Goal: Contribute content: Contribute content

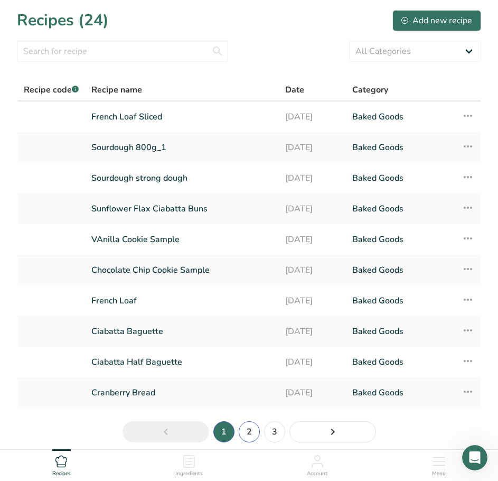
click at [248, 428] on link "2" at bounding box center [249, 431] width 21 height 21
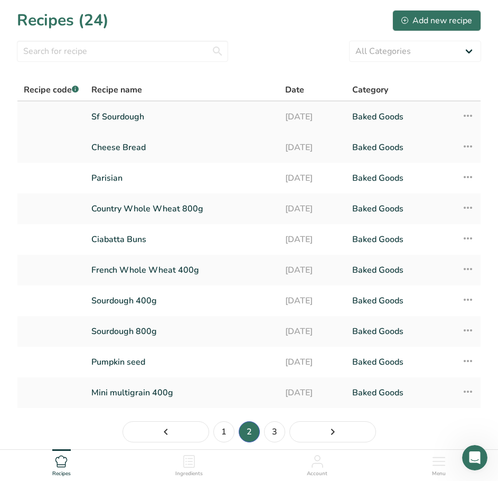
click at [134, 114] on link "Sf Sourdough" at bounding box center [181, 117] width 181 height 22
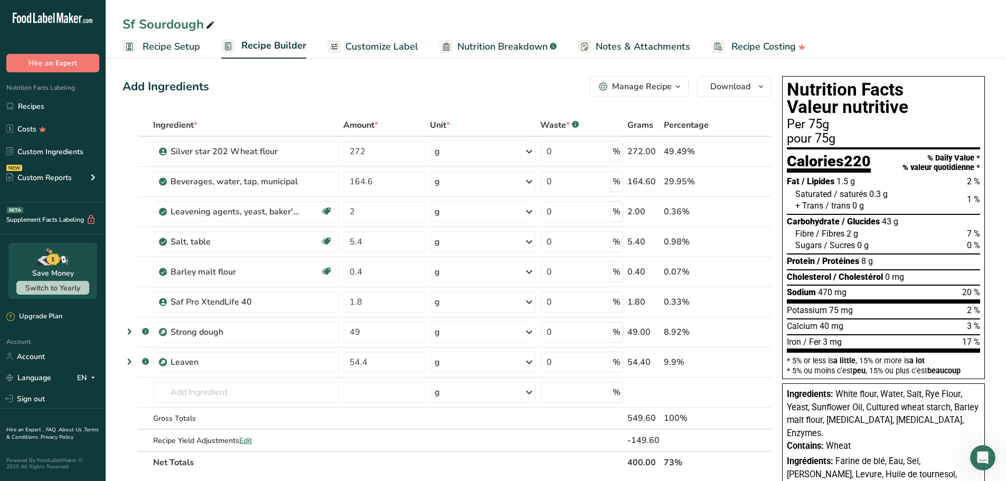
click at [497, 19] on div "Sf Sourdough" at bounding box center [556, 24] width 900 height 19
click at [497, 84] on icon "button" at bounding box center [761, 86] width 8 height 13
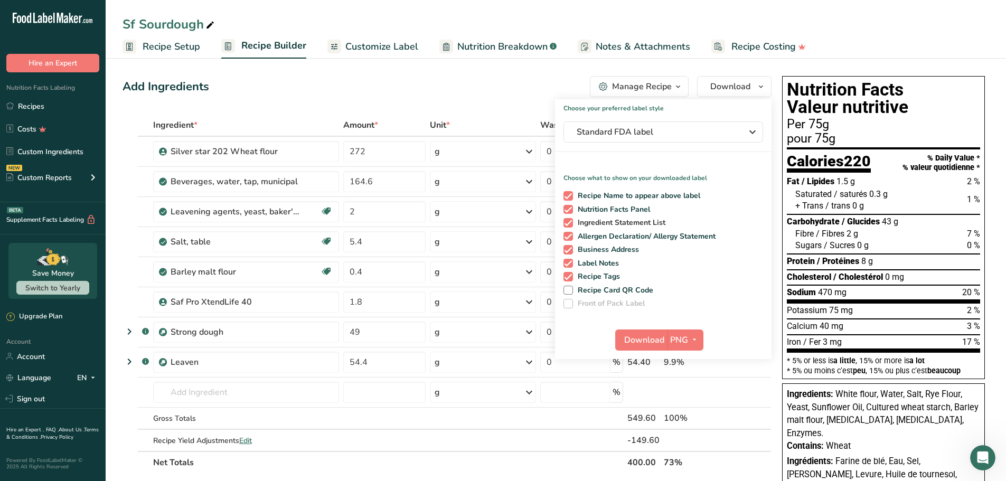
click at [497, 221] on span at bounding box center [568, 223] width 10 height 10
click at [497, 221] on input "Ingredient Statement List" at bounding box center [566, 222] width 7 height 7
checkbox input "false"
click at [497, 234] on span at bounding box center [568, 237] width 10 height 10
click at [497, 234] on input "Allergen Declaration/ Allergy Statement" at bounding box center [566, 236] width 7 height 7
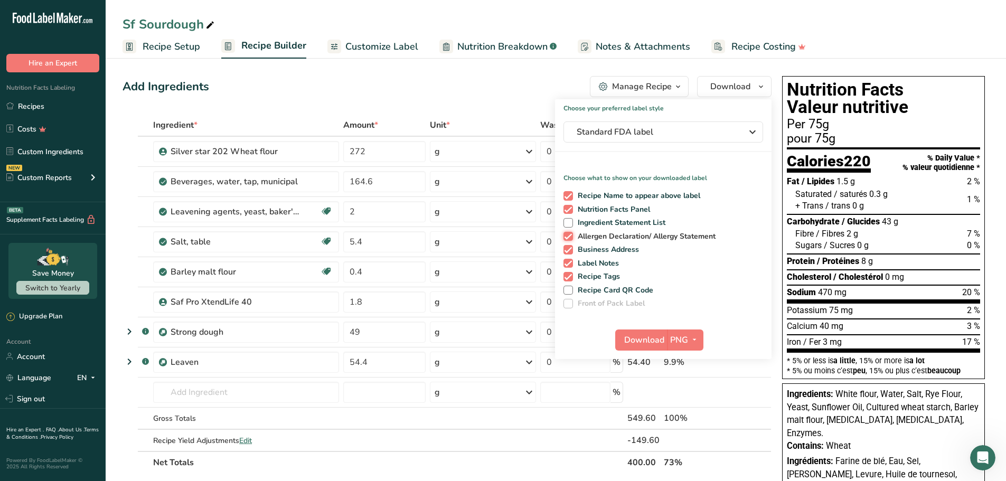
checkbox input "false"
click at [497, 248] on span at bounding box center [568, 250] width 10 height 10
click at [497, 248] on input "Business Address" at bounding box center [566, 249] width 7 height 7
checkbox input "false"
click at [497, 262] on span at bounding box center [568, 264] width 10 height 10
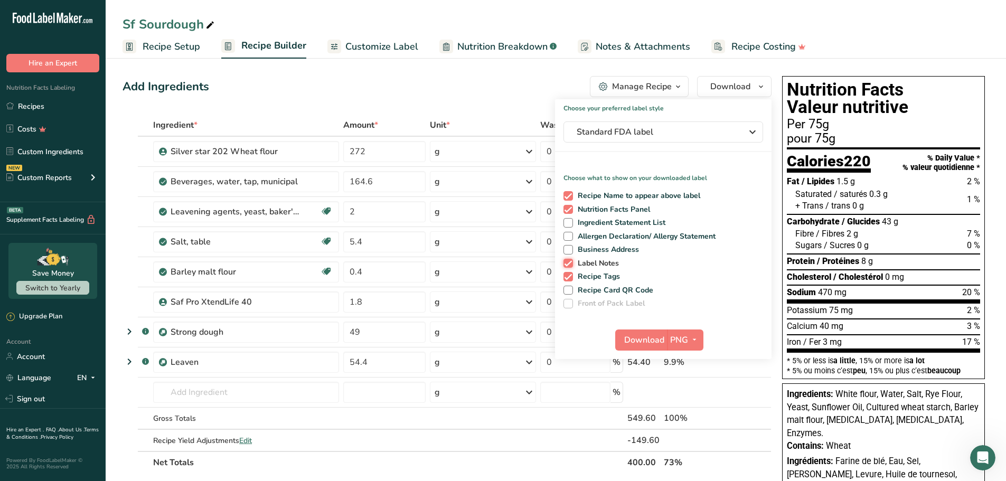
click at [497, 262] on input "Label Notes" at bounding box center [566, 263] width 7 height 7
checkbox input "false"
click at [497, 276] on span at bounding box center [568, 277] width 10 height 10
click at [497, 276] on input "Recipe Tags" at bounding box center [566, 276] width 7 height 7
checkbox input "false"
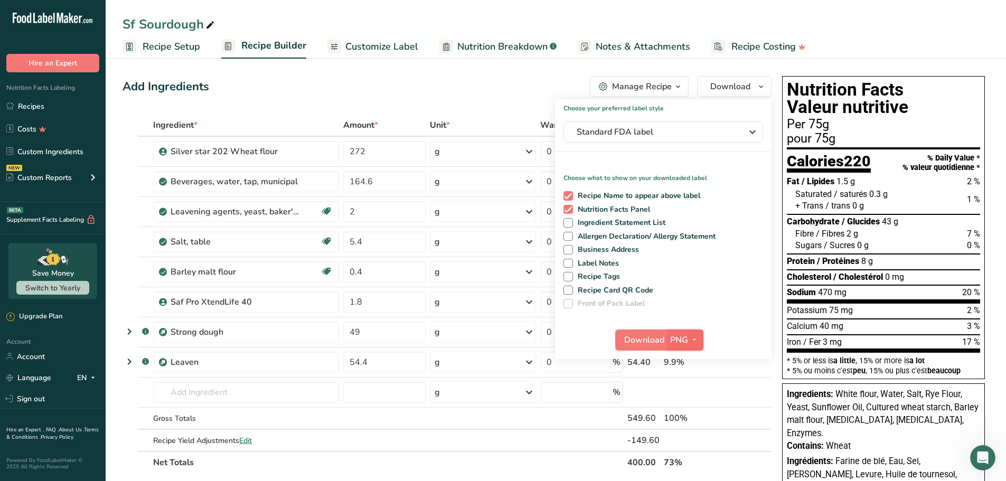
click at [497, 337] on icon "button" at bounding box center [694, 339] width 8 height 13
click at [497, 411] on link "PDF" at bounding box center [687, 413] width 34 height 17
click at [497, 339] on span "Download" at bounding box center [645, 340] width 40 height 13
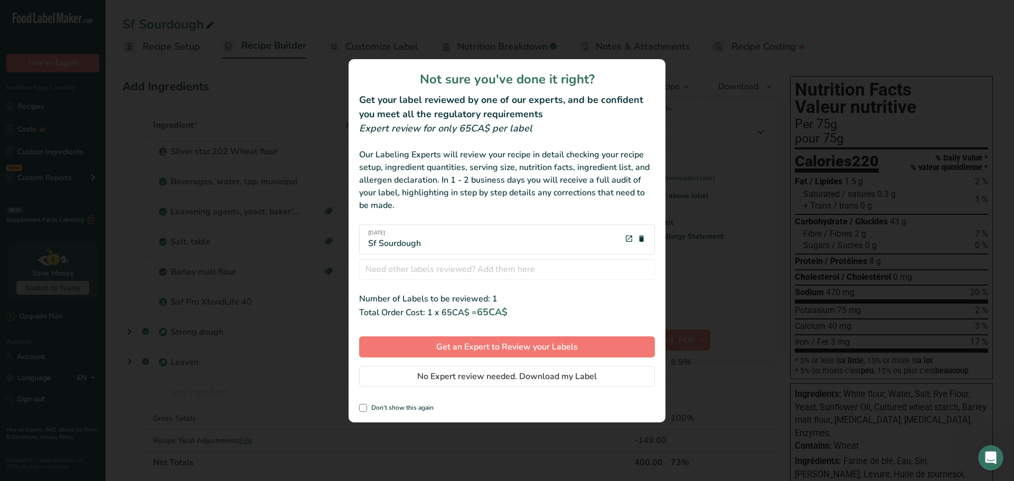
click at [497, 266] on div "review labels modal" at bounding box center [507, 240] width 1014 height 481
click at [497, 236] on icon "review labels modal" at bounding box center [641, 238] width 8 height 13
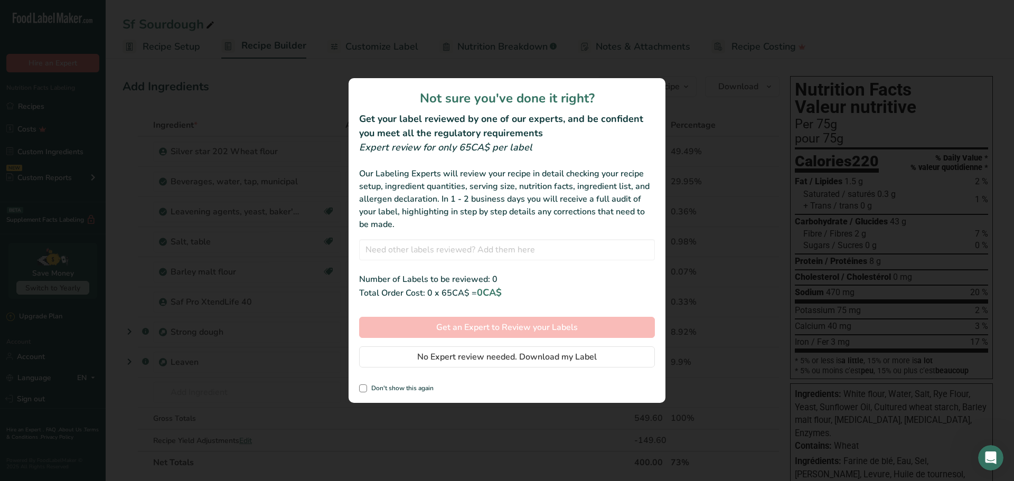
click at [497, 223] on div "review labels modal" at bounding box center [507, 240] width 1014 height 481
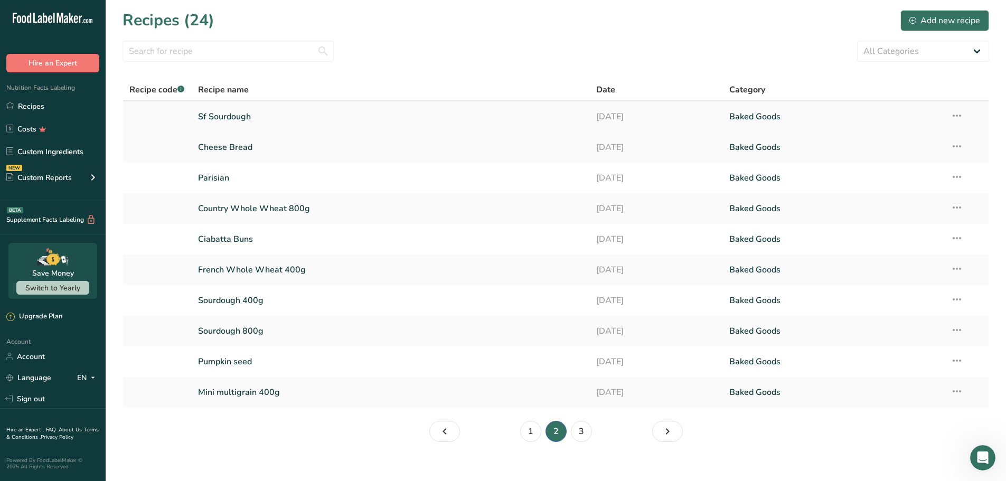
drag, startPoint x: 241, startPoint y: 111, endPoint x: 250, endPoint y: 118, distance: 11.3
click at [241, 111] on link "Sf Sourdough" at bounding box center [391, 117] width 386 height 22
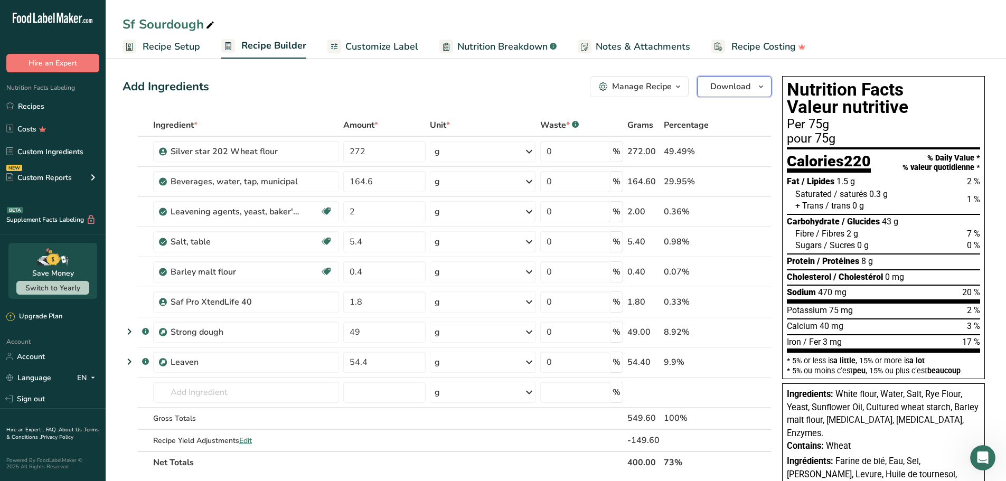
click at [497, 83] on icon "button" at bounding box center [761, 86] width 8 height 13
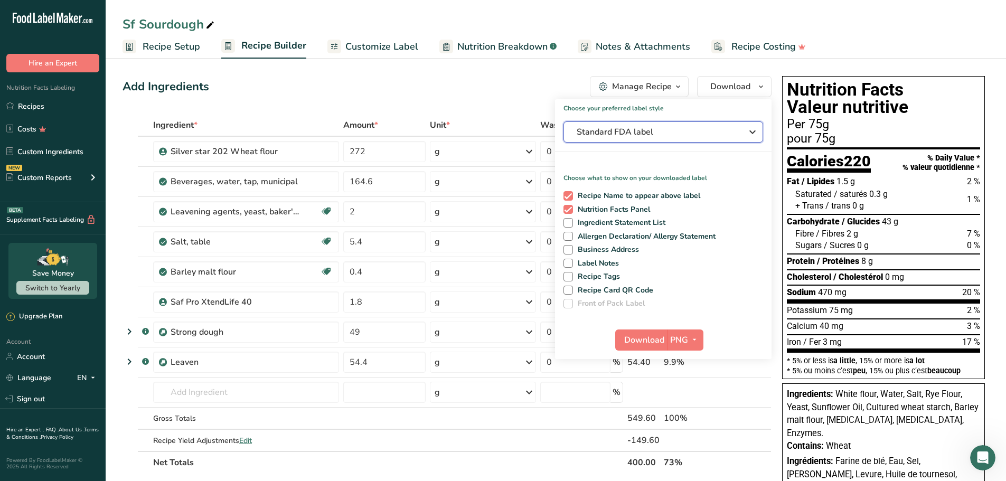
click at [497, 132] on span "Standard FDA label" at bounding box center [656, 132] width 158 height 13
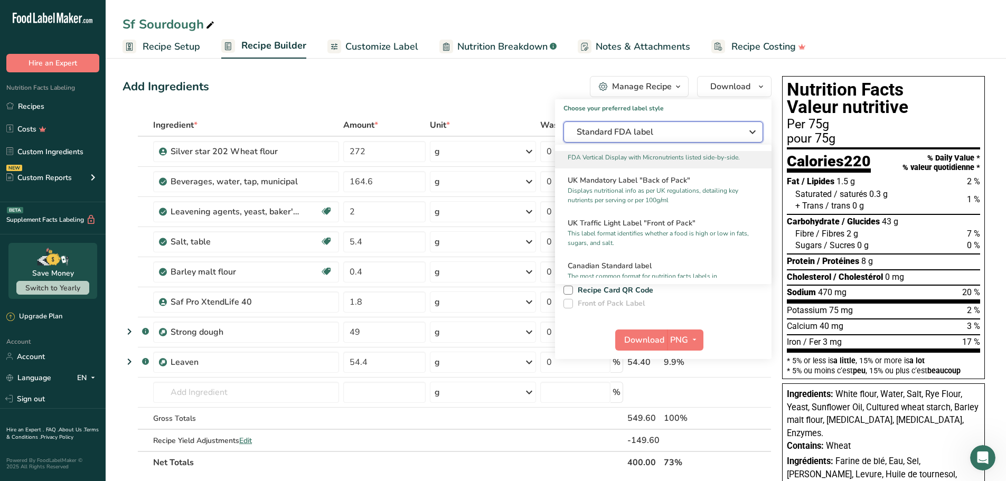
scroll to position [370, 0]
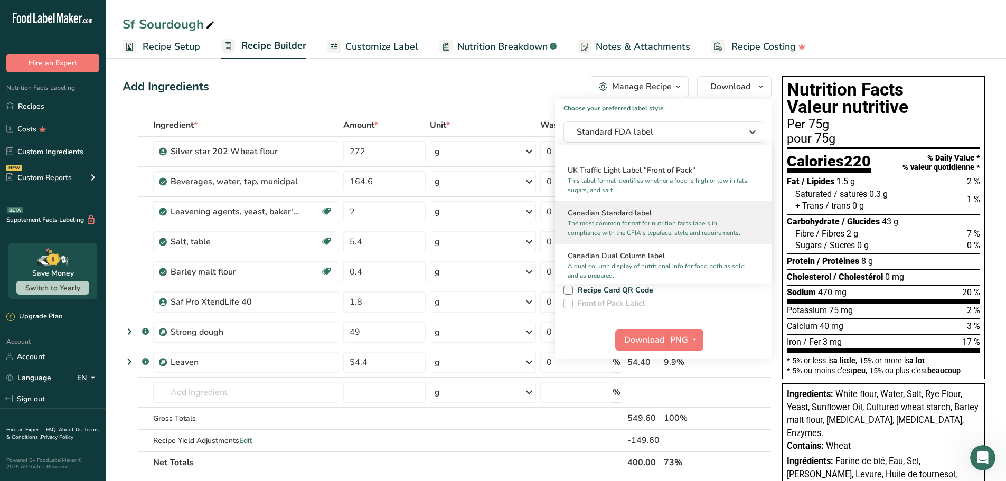
click at [497, 219] on h2 "Canadian Standard label" at bounding box center [663, 213] width 191 height 11
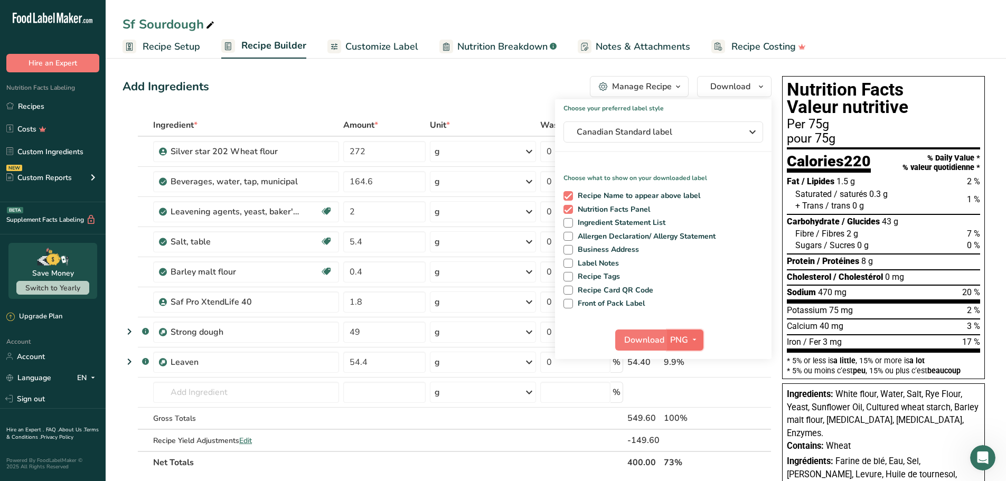
click at [497, 337] on span "button" at bounding box center [694, 340] width 13 height 13
click at [497, 413] on link "PDF" at bounding box center [687, 413] width 34 height 17
click at [497, 335] on span "Download" at bounding box center [645, 340] width 40 height 13
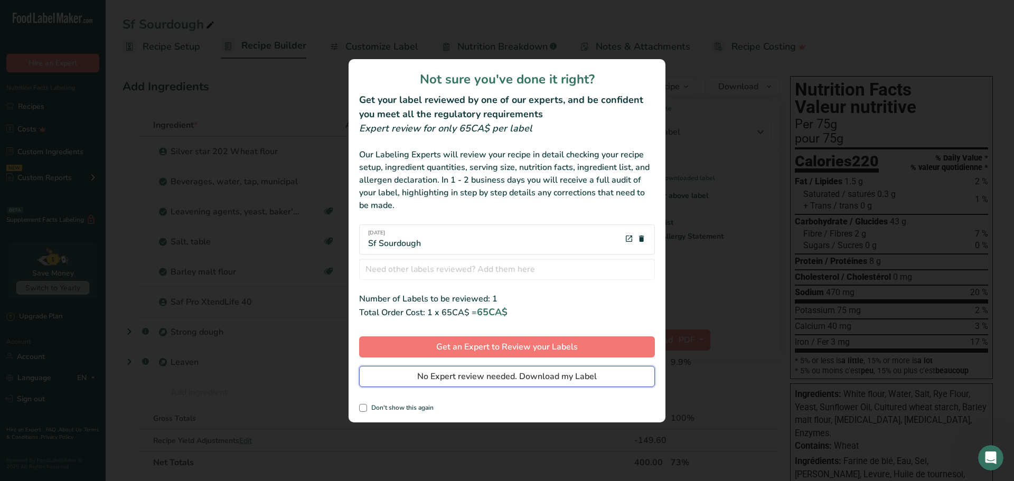
click at [487, 371] on span "No Expert review needed. Download my Label" at bounding box center [507, 376] width 180 height 13
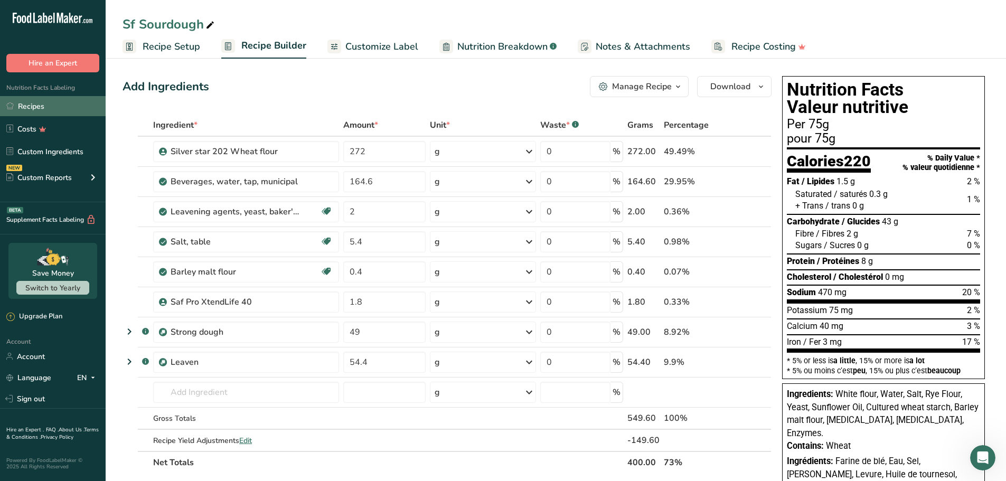
click at [49, 99] on link "Recipes" at bounding box center [53, 106] width 106 height 20
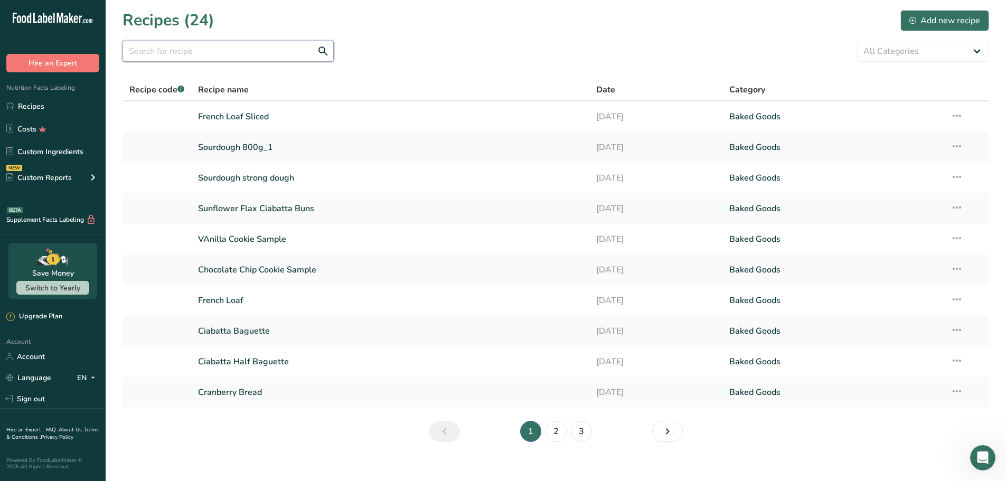
click at [137, 48] on input "text" at bounding box center [228, 51] width 211 height 21
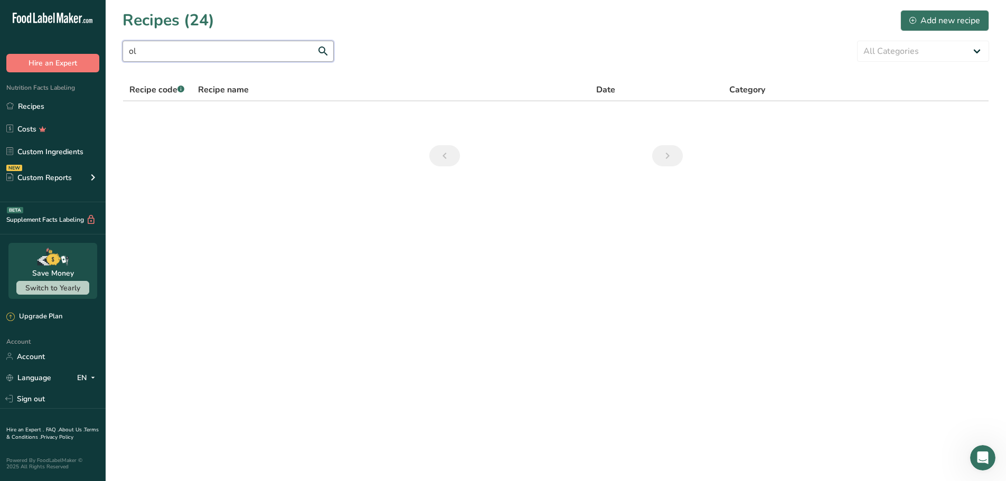
type input "o"
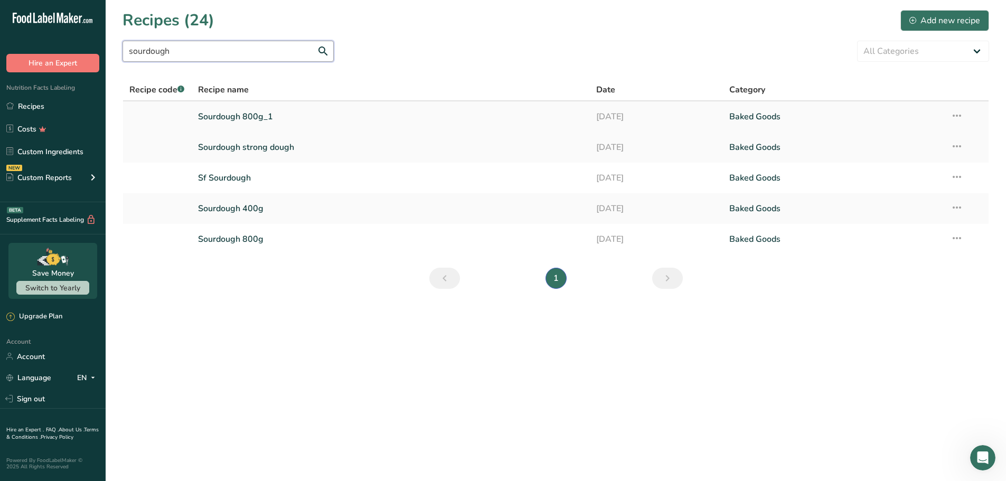
type input "sourdough"
click at [253, 115] on link "Sourdough 800g_1" at bounding box center [391, 117] width 386 height 22
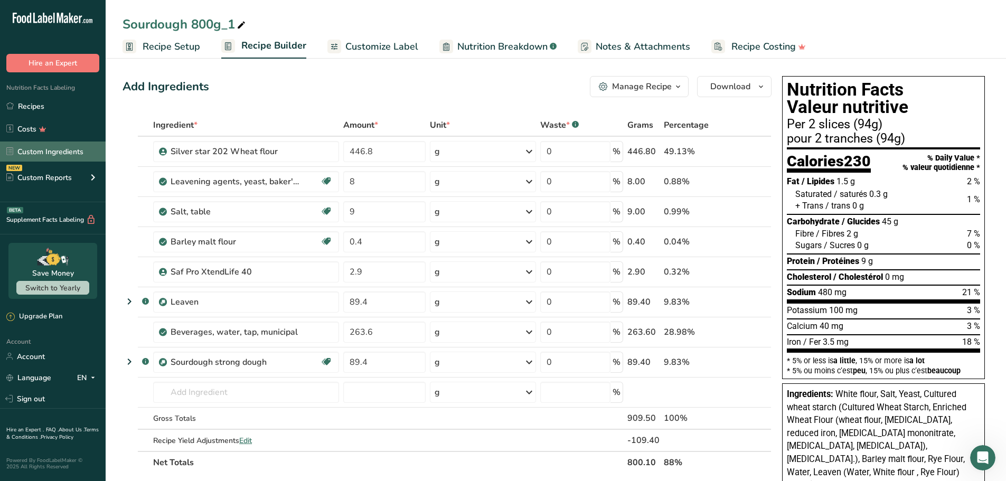
click at [50, 152] on link "Custom Ingredients" at bounding box center [53, 152] width 106 height 20
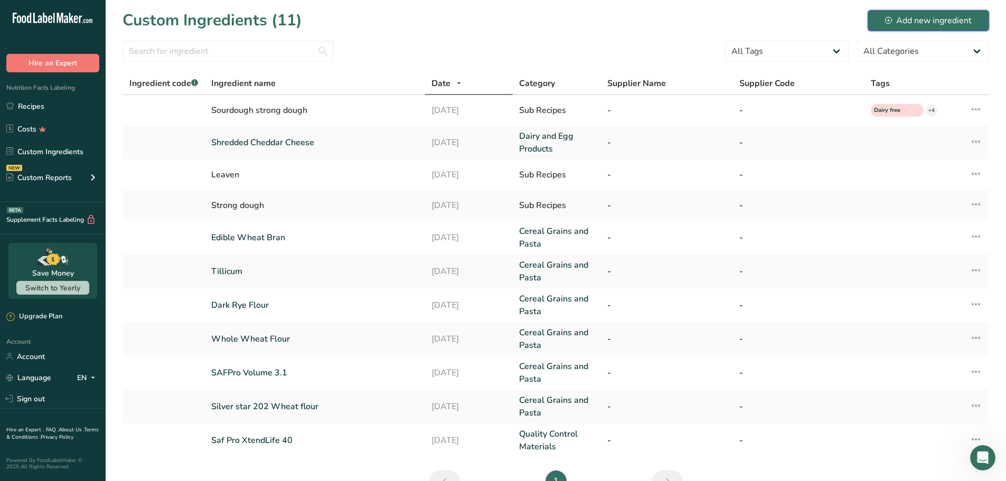
click at [497, 18] on div "Add new ingredient" at bounding box center [928, 20] width 87 height 13
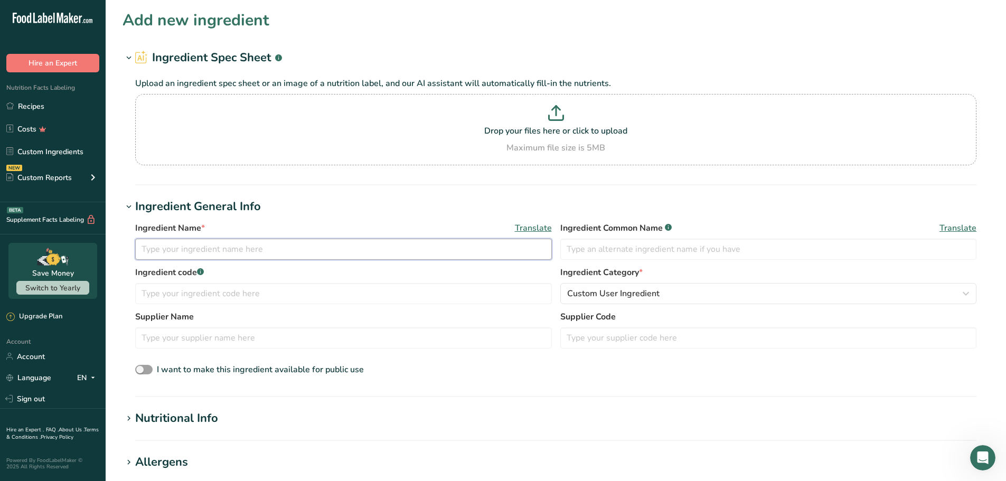
click at [212, 249] on input "text" at bounding box center [343, 249] width 417 height 21
type input "Black Olives"
click at [497, 250] on input "text" at bounding box center [768, 249] width 417 height 21
click at [497, 246] on input "Blakc Olives" at bounding box center [768, 249] width 417 height 21
type input "Black Olives"
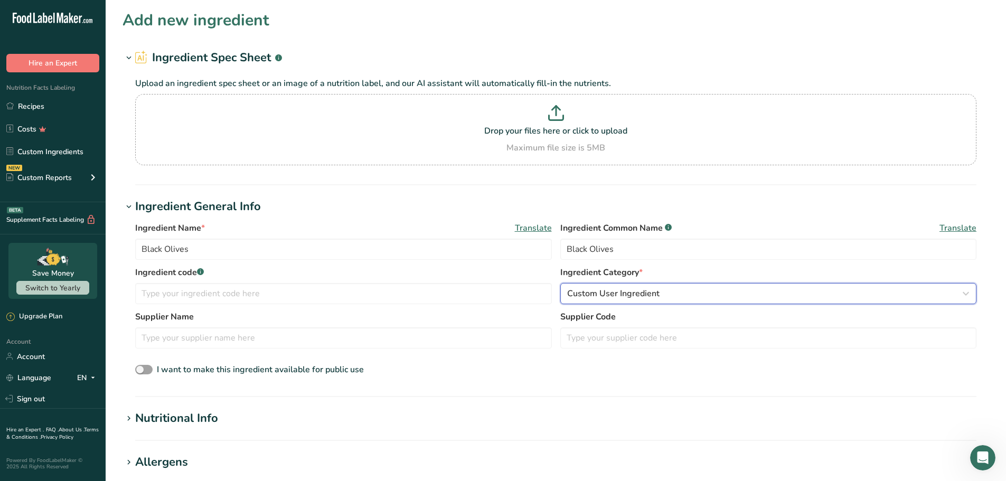
click at [497, 293] on div "Custom User Ingredient" at bounding box center [765, 293] width 397 height 13
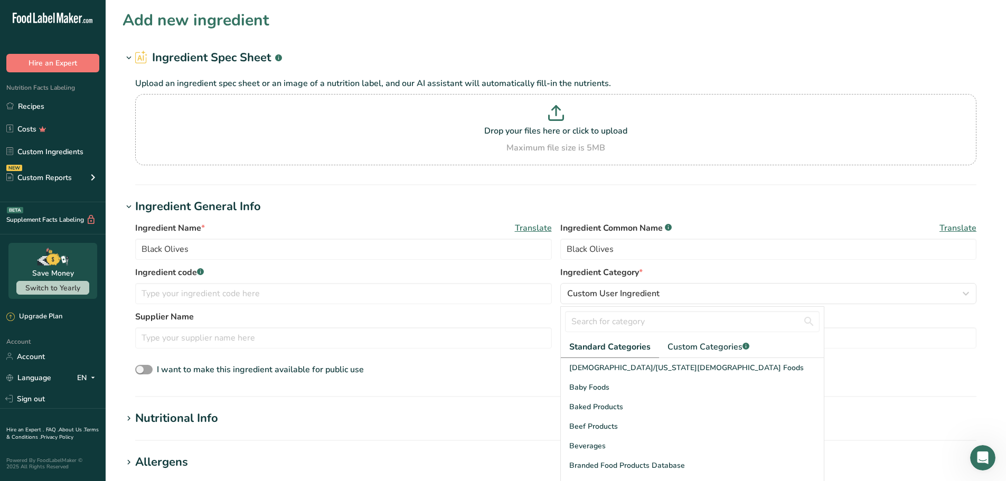
click at [497, 264] on div "Ingredient Name * Translate Black Olives Ingredient Common Name .a-a{fill:#3473…" at bounding box center [555, 244] width 841 height 44
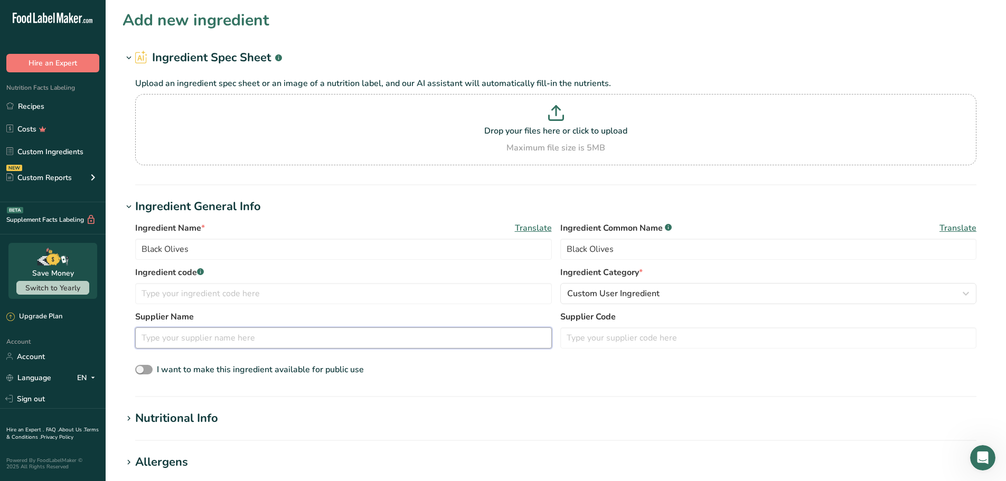
click at [230, 335] on input "text" at bounding box center [343, 337] width 417 height 21
type input "GFS"
click at [497, 336] on input "text" at bounding box center [768, 337] width 417 height 21
paste input "1110486"
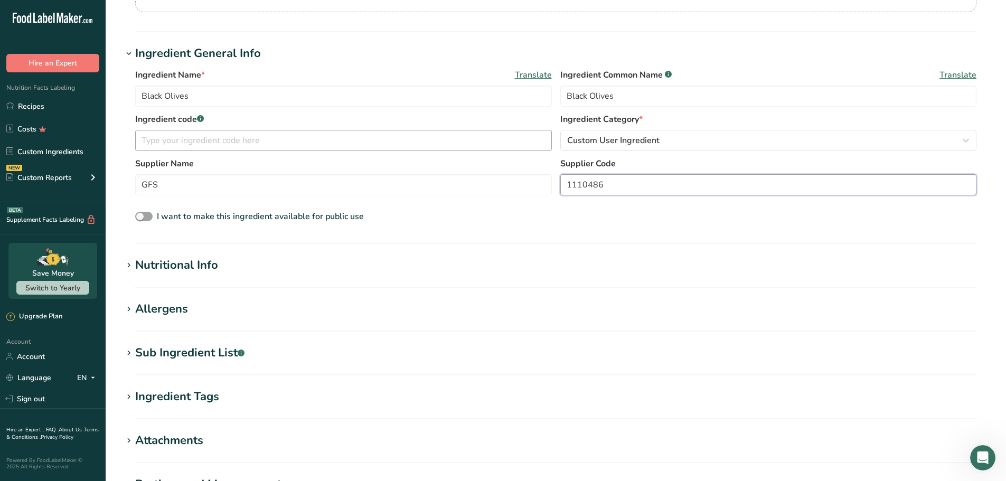
scroll to position [211, 0]
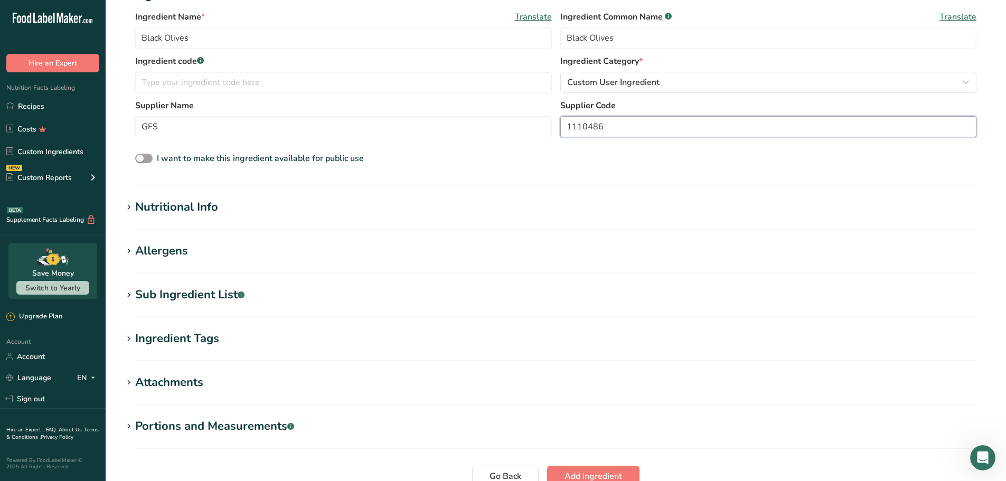
type input "1110486"
click at [128, 205] on icon at bounding box center [129, 207] width 10 height 15
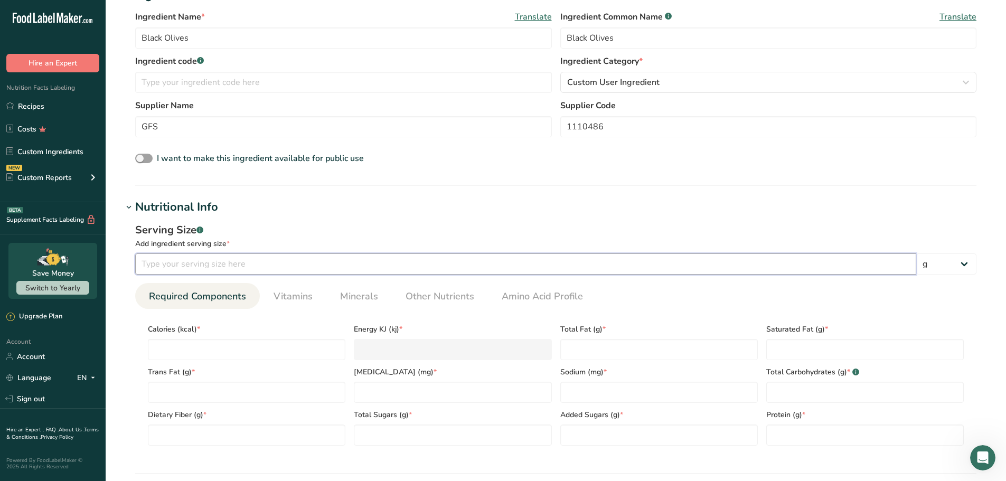
click at [188, 265] on input "number" at bounding box center [525, 263] width 781 height 21
type input "1"
click at [196, 265] on input "number" at bounding box center [525, 263] width 781 height 21
type input "16"
click at [289, 220] on div "Serving Size .a-a{fill:#347362;}.b-a{fill:#fff;} Add ingredient serving size * …" at bounding box center [556, 338] width 867 height 245
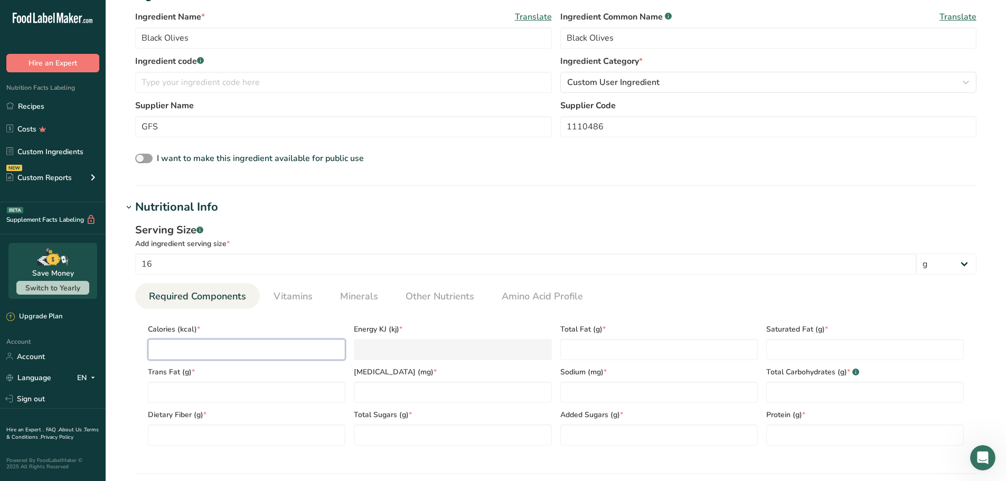
click at [198, 347] on input "number" at bounding box center [247, 349] width 198 height 21
type input "3"
type KJ "12.6"
type input "30"
type KJ "125.5"
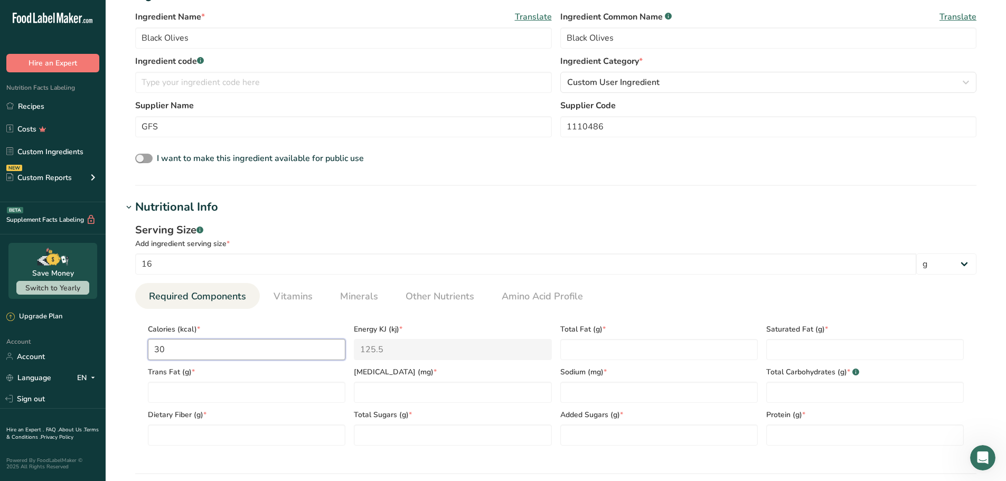
type input "30"
click at [497, 351] on Fat "number" at bounding box center [659, 349] width 198 height 21
type Fat "2"
click at [497, 353] on Fat "number" at bounding box center [865, 349] width 198 height 21
type Fat "0.5"
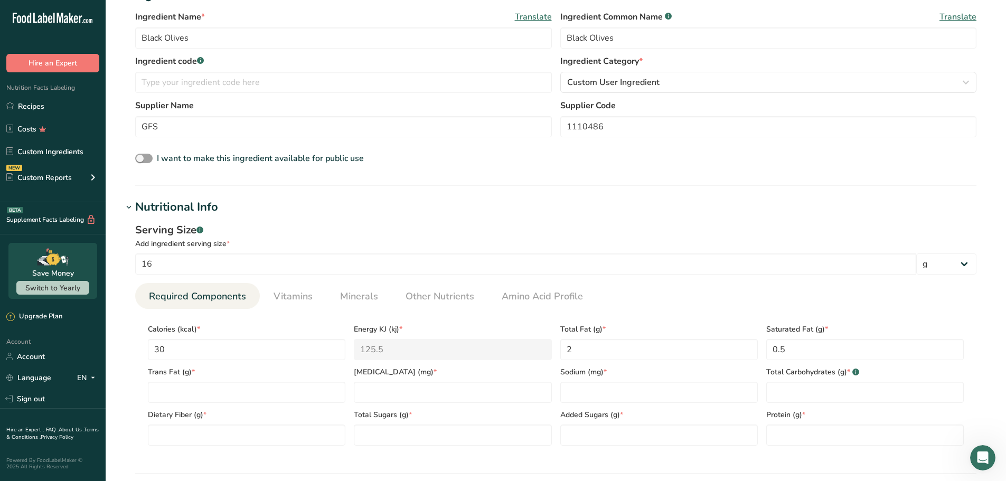
click at [497, 306] on ul "Required Components Vitamins Minerals Other Nutrients Amino Acid Profile" at bounding box center [555, 296] width 841 height 26
click at [392, 400] on input "number" at bounding box center [453, 392] width 198 height 21
type input "0"
click at [497, 390] on Carbohydrates "number" at bounding box center [865, 392] width 198 height 21
type Carbohydrates "1"
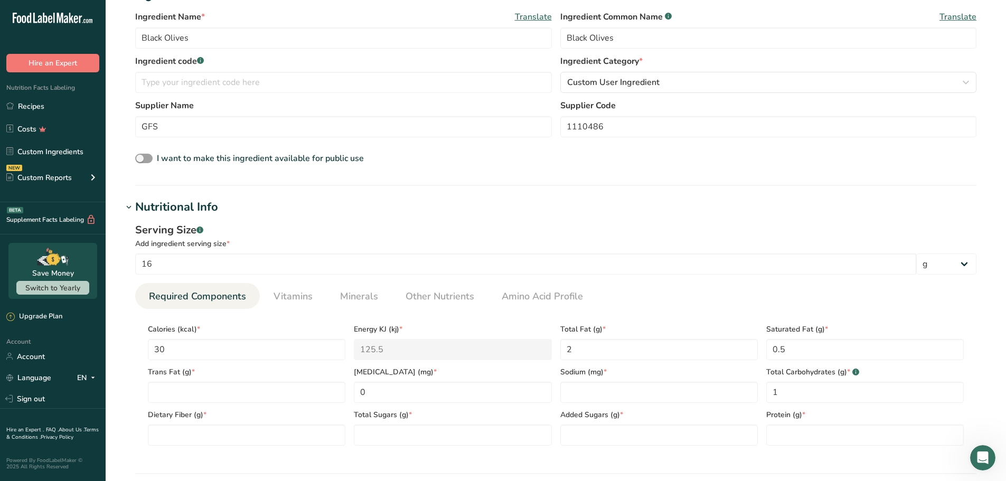
click at [497, 309] on section "Calories (kcal) * 30 Energy KJ (kj) * 125.5 Total Fat (g) * 2 Saturated Fat (g)…" at bounding box center [555, 381] width 841 height 145
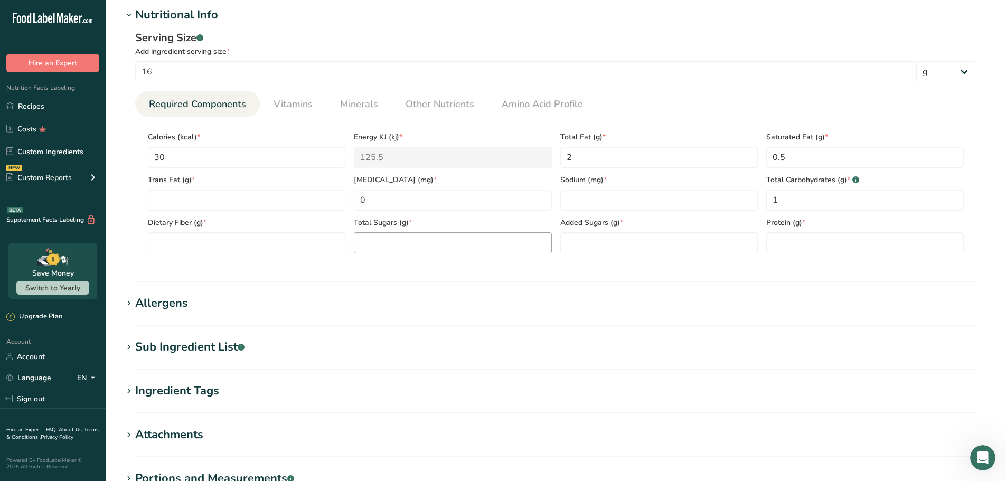
scroll to position [422, 0]
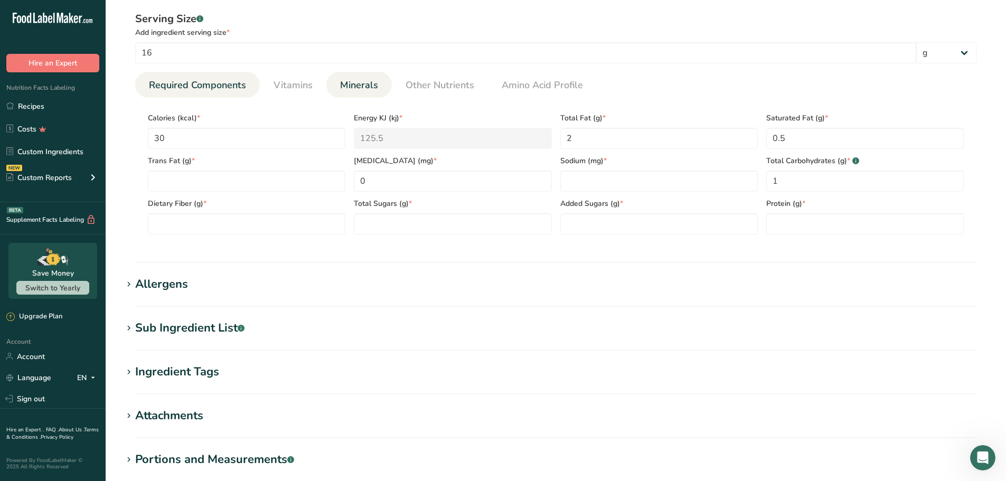
click at [354, 81] on span "Minerals" at bounding box center [359, 85] width 38 height 14
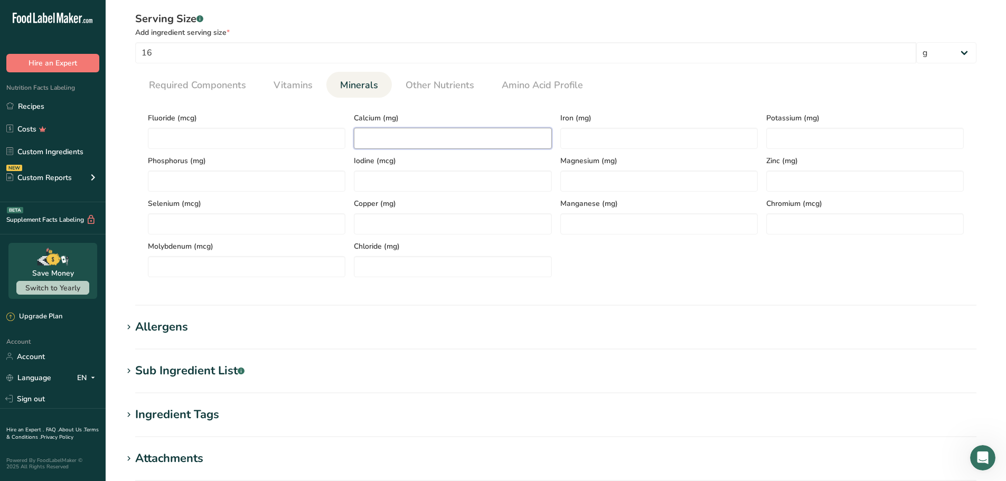
click at [393, 139] on input "number" at bounding box center [453, 138] width 198 height 21
type input "12"
drag, startPoint x: 603, startPoint y: 262, endPoint x: 438, endPoint y: 30, distance: 284.5
click at [497, 259] on div "Fluoride (mcg) Calcium (mg) 12 Iron (mg) Potassium (mg) Phosphorus (mg) Iodine …" at bounding box center [556, 191] width 824 height 171
click at [497, 139] on input "number" at bounding box center [659, 138] width 198 height 21
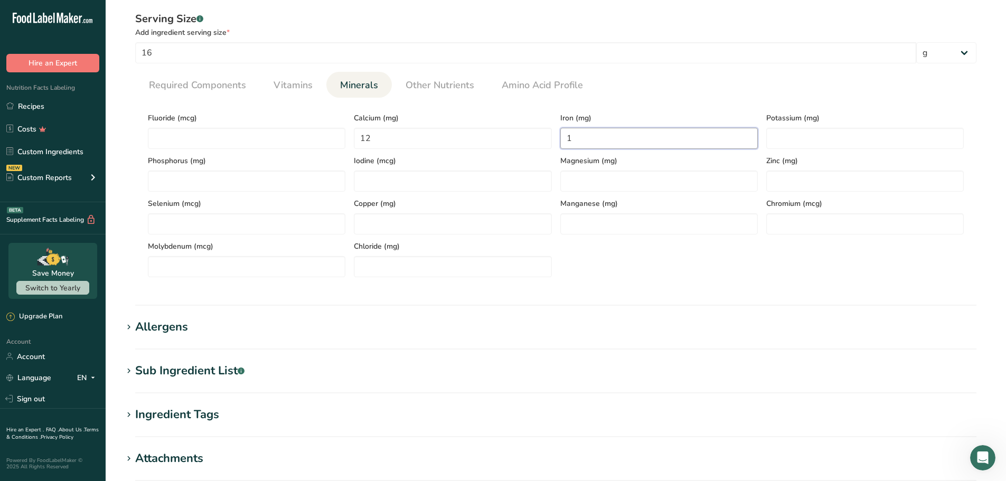
type input "1"
click at [497, 256] on div "Fluoride (mcg) Calcium (mg) 12 Iron (mg) 1 Potassium (mg) Phosphorus (mg) Iodin…" at bounding box center [556, 191] width 824 height 171
click at [126, 370] on icon at bounding box center [129, 371] width 10 height 15
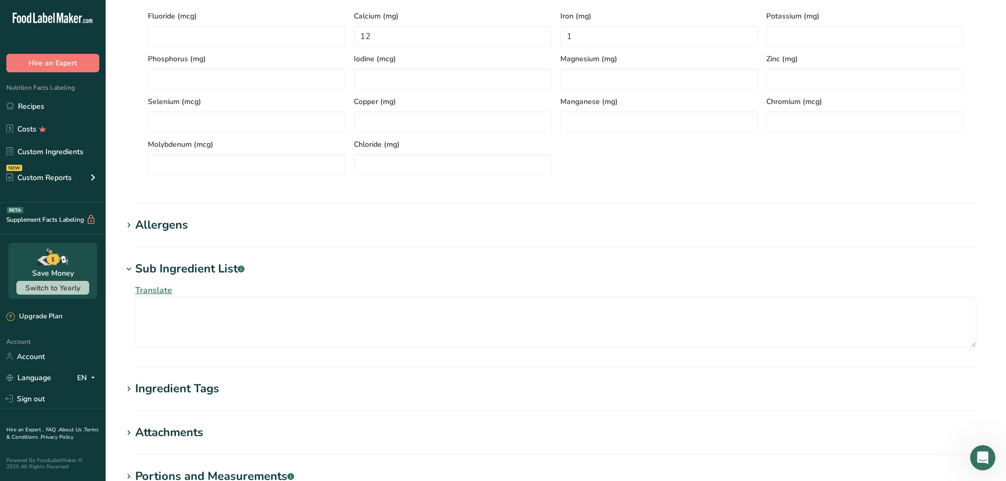
scroll to position [528, 0]
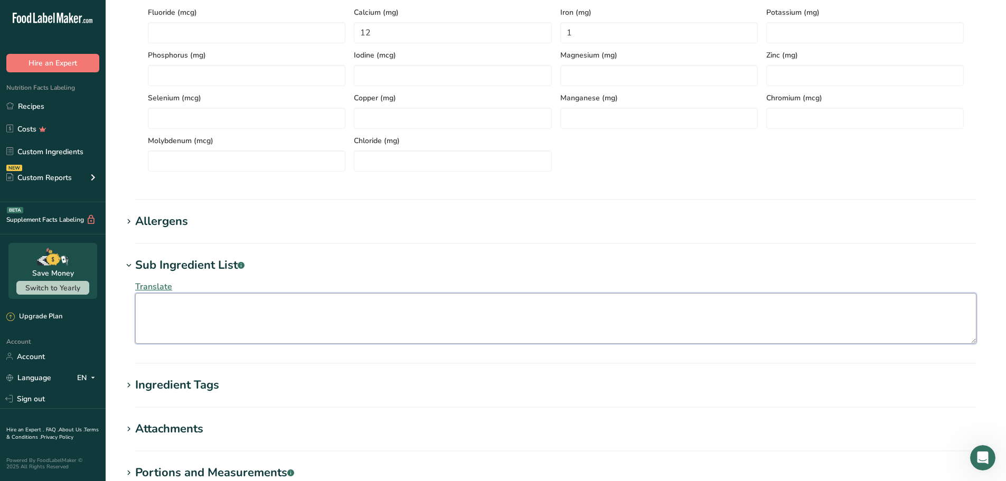
click at [201, 315] on textarea at bounding box center [555, 318] width 841 height 51
paste textarea "Ripe Olives, Water, Salt, [MEDICAL_DATA]"
type textarea "Ripe Olives, Water, Salt, [MEDICAL_DATA]"
click at [329, 260] on h1 "Sub Ingredient List .a-a{fill:#347362;}.b-a{fill:#fff;}" at bounding box center [556, 265] width 867 height 17
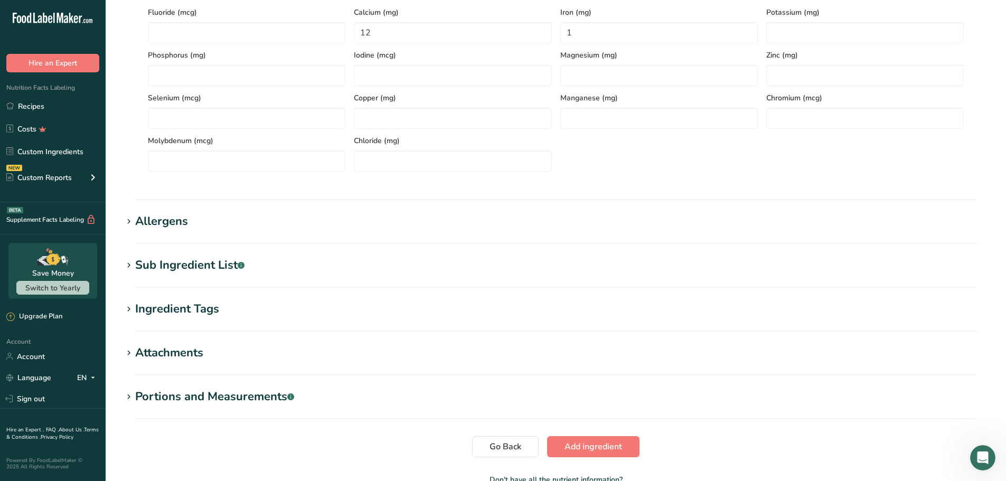
drag, startPoint x: 125, startPoint y: 266, endPoint x: 134, endPoint y: 264, distance: 9.6
click at [127, 265] on icon at bounding box center [129, 265] width 10 height 15
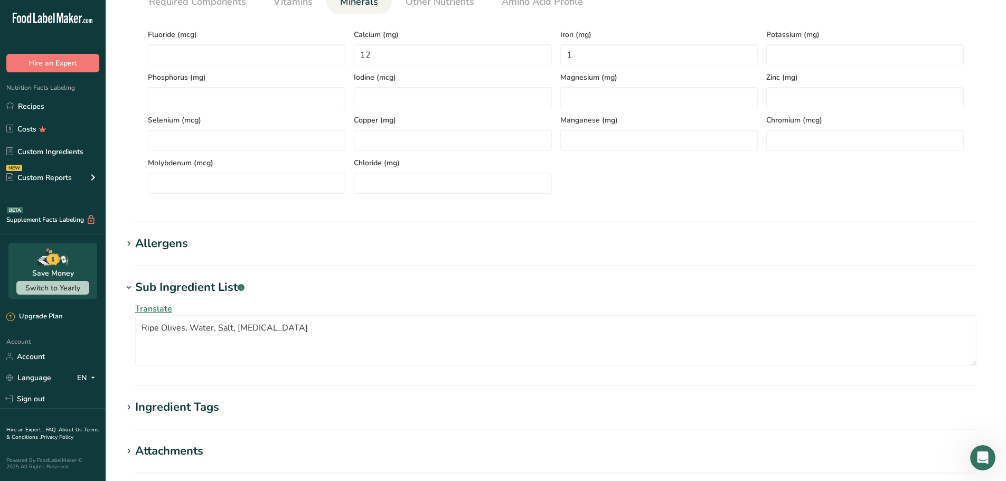
scroll to position [353, 0]
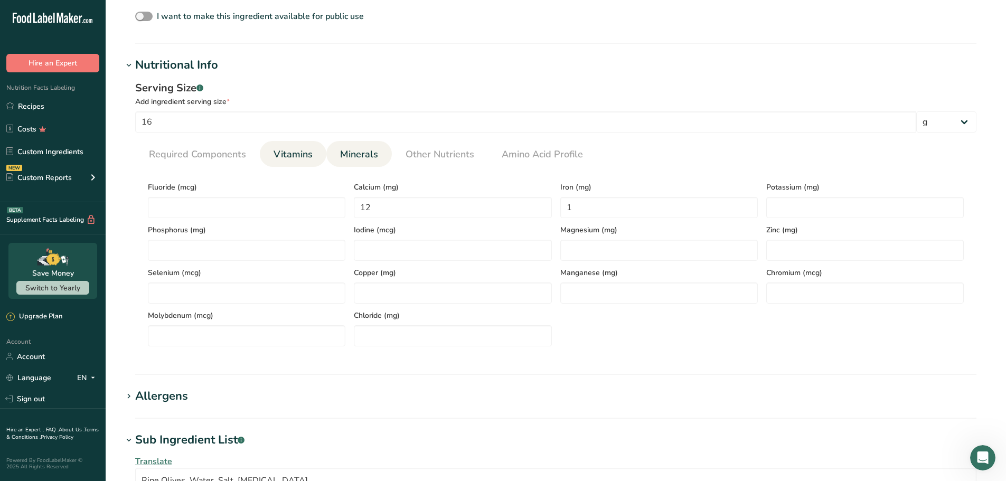
click at [286, 151] on span "Vitamins" at bounding box center [293, 154] width 39 height 14
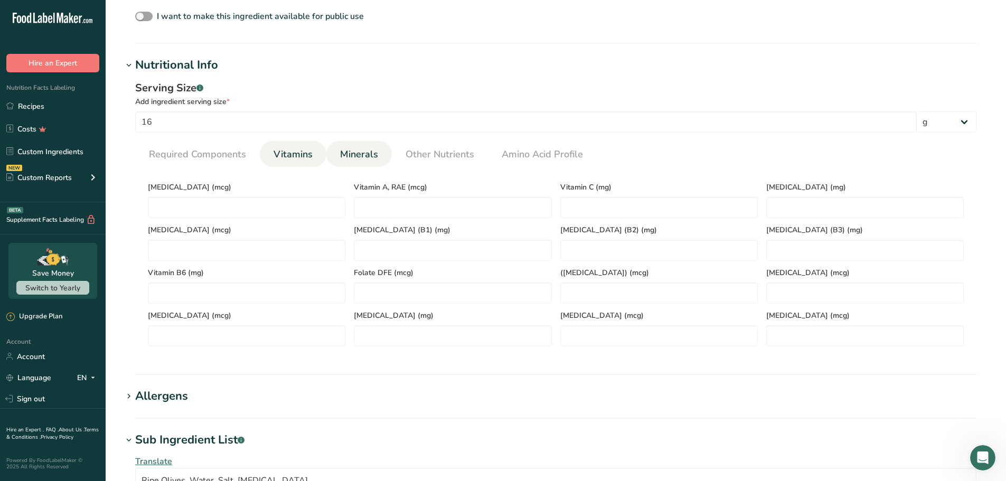
click at [369, 150] on span "Minerals" at bounding box center [359, 154] width 38 height 14
